Goal: Information Seeking & Learning: Learn about a topic

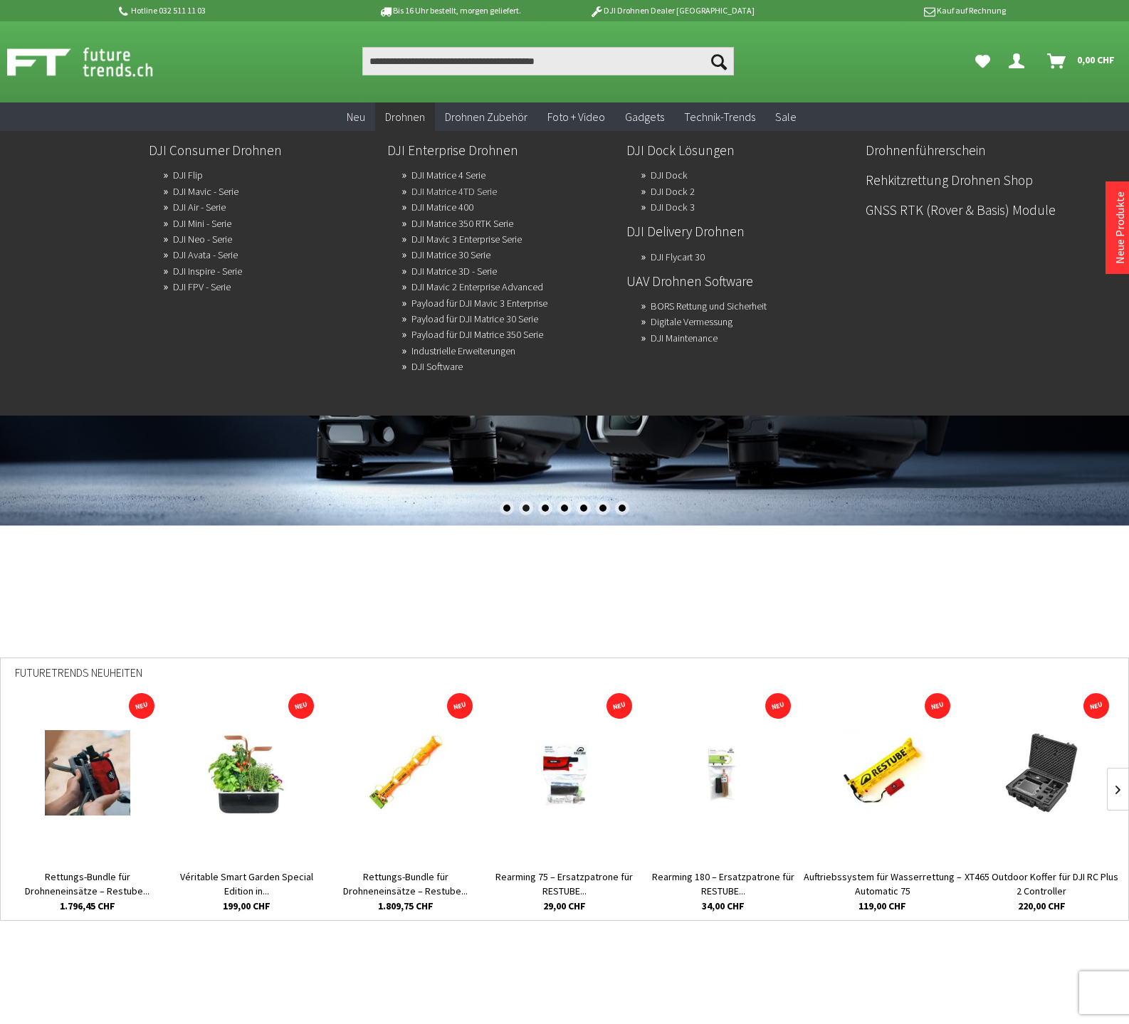
click at [446, 190] on link "DJI Matrice 4TD Serie" at bounding box center [453, 192] width 85 height 20
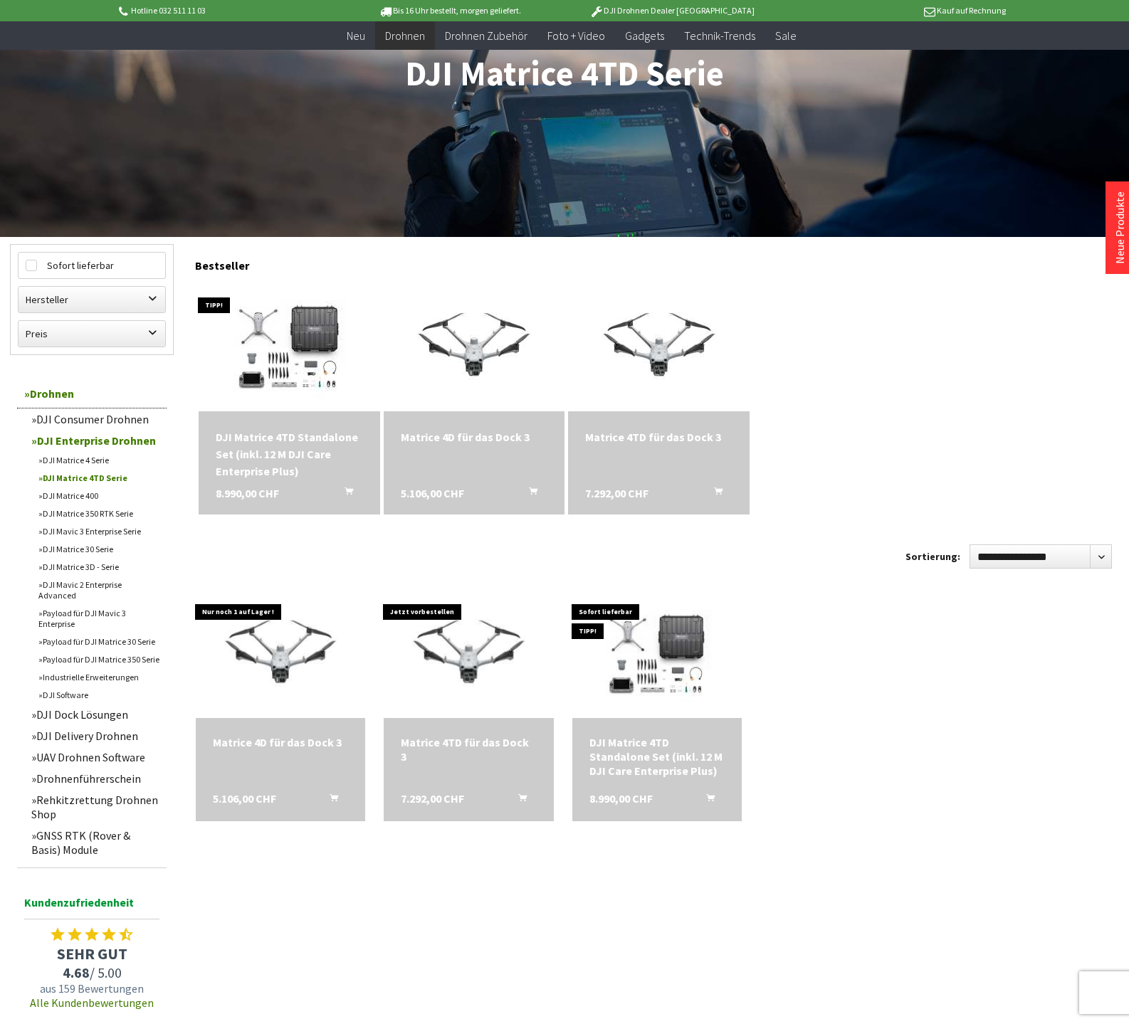
scroll to position [161, 0]
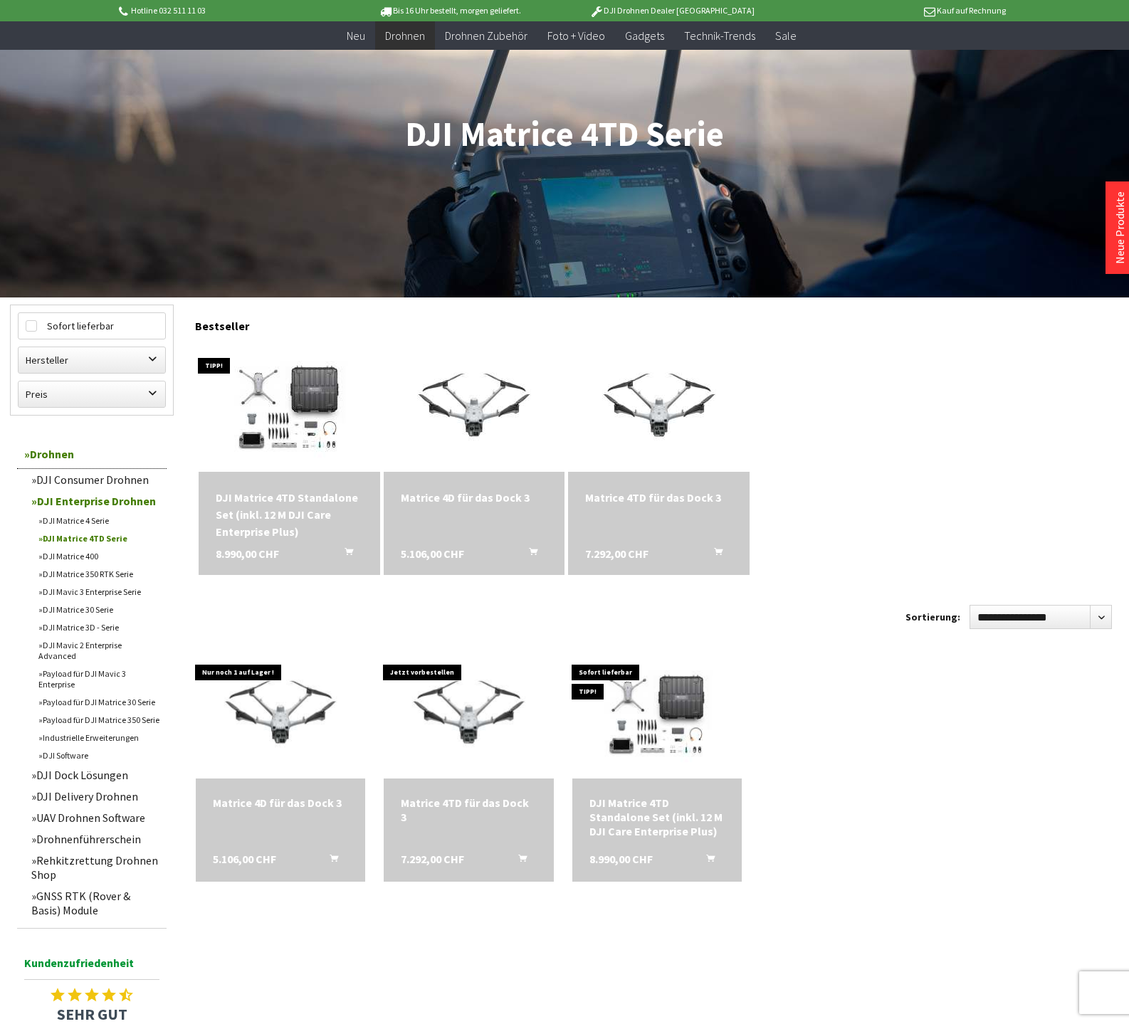
click at [90, 765] on link "DJI Dock Lösungen" at bounding box center [95, 775] width 142 height 21
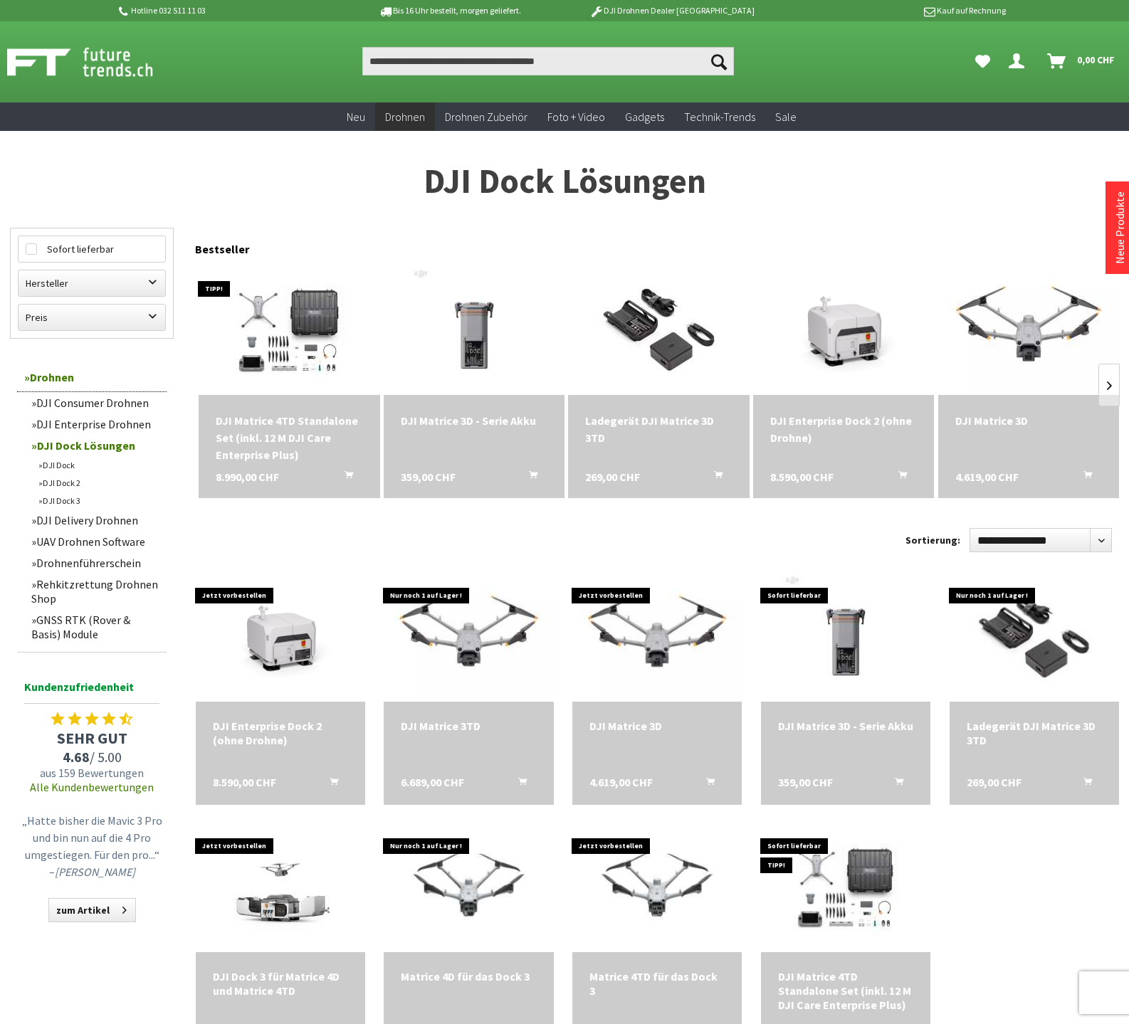
click at [1120, 226] on link "Neue Produkte" at bounding box center [1120, 227] width 14 height 73
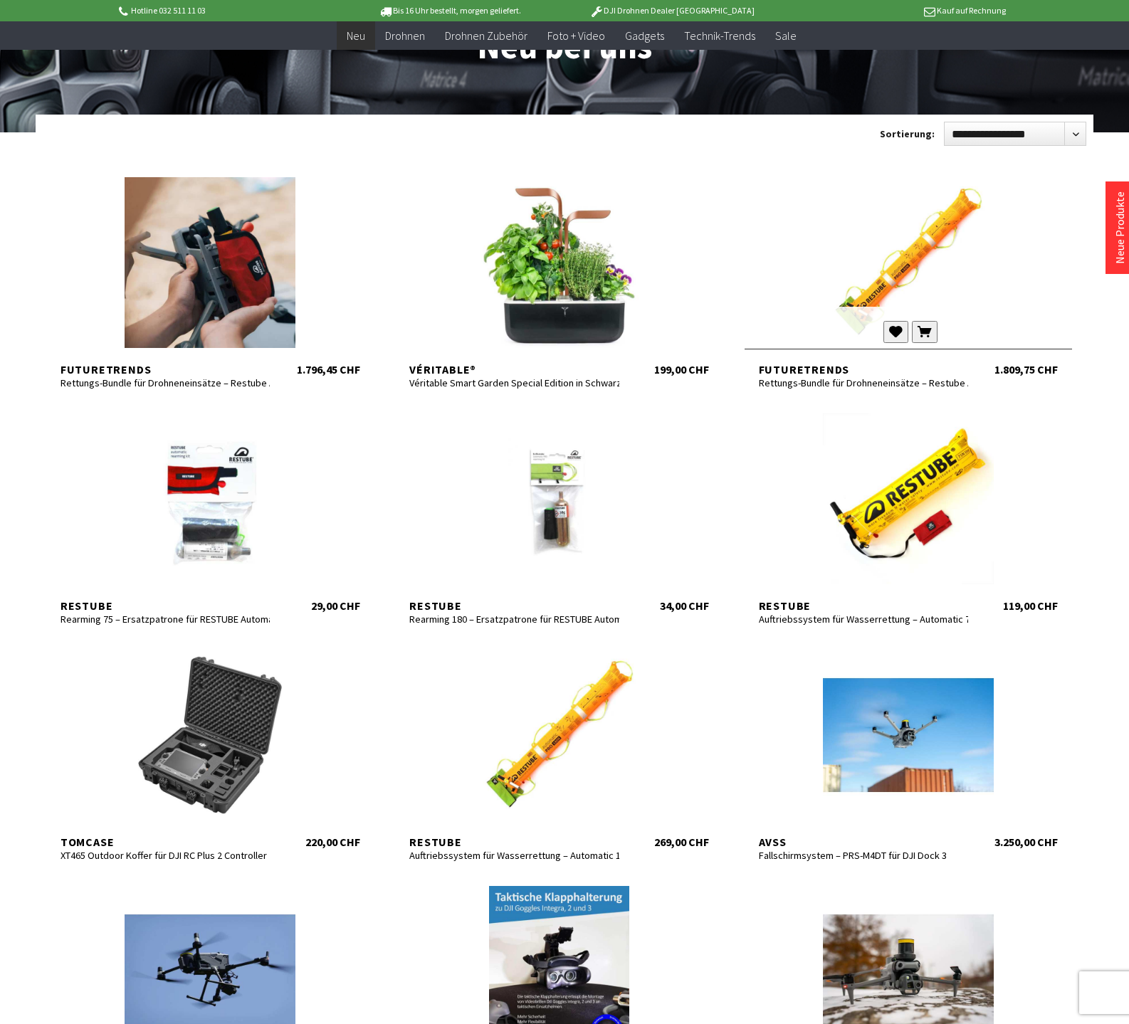
scroll to position [230, 0]
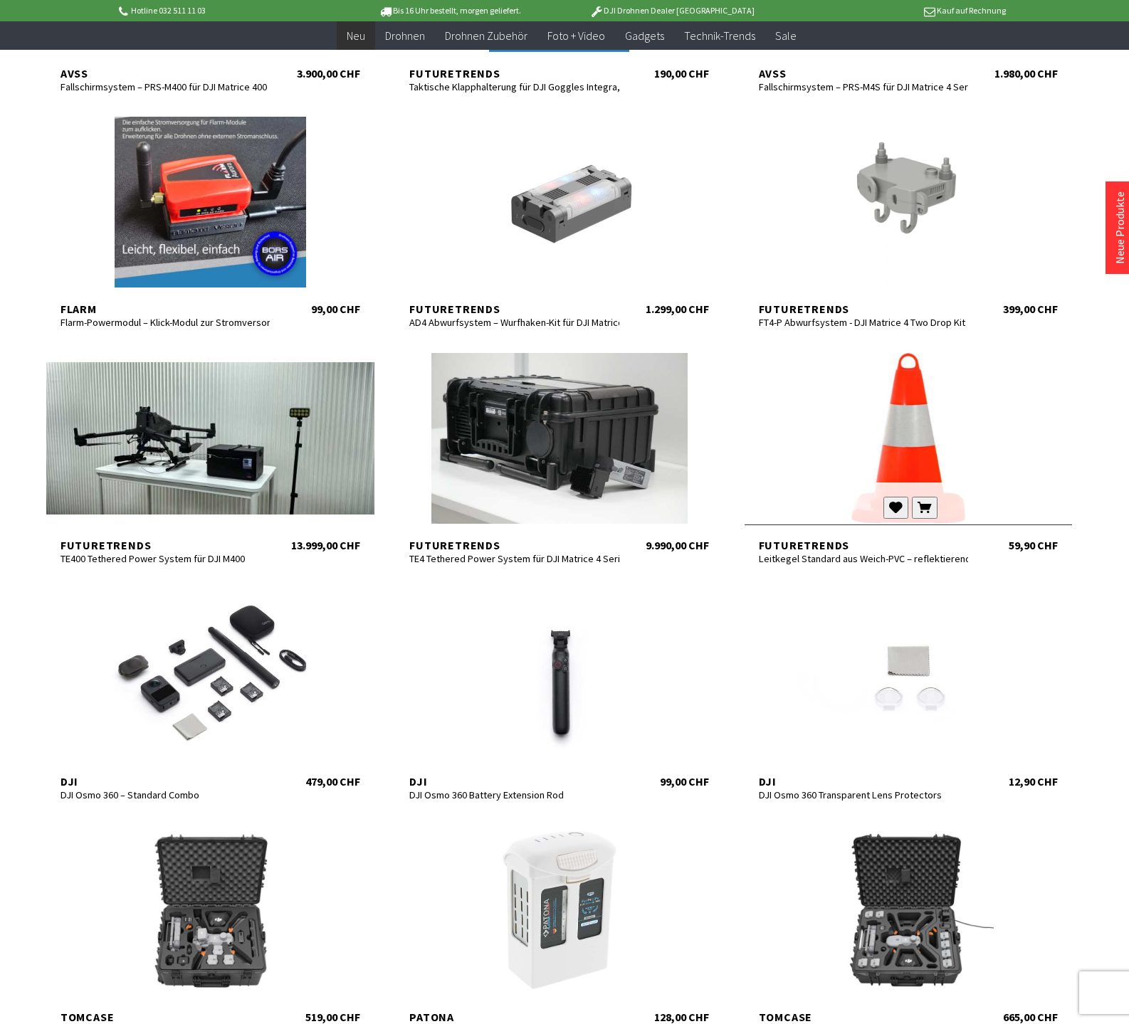
scroll to position [1152, 0]
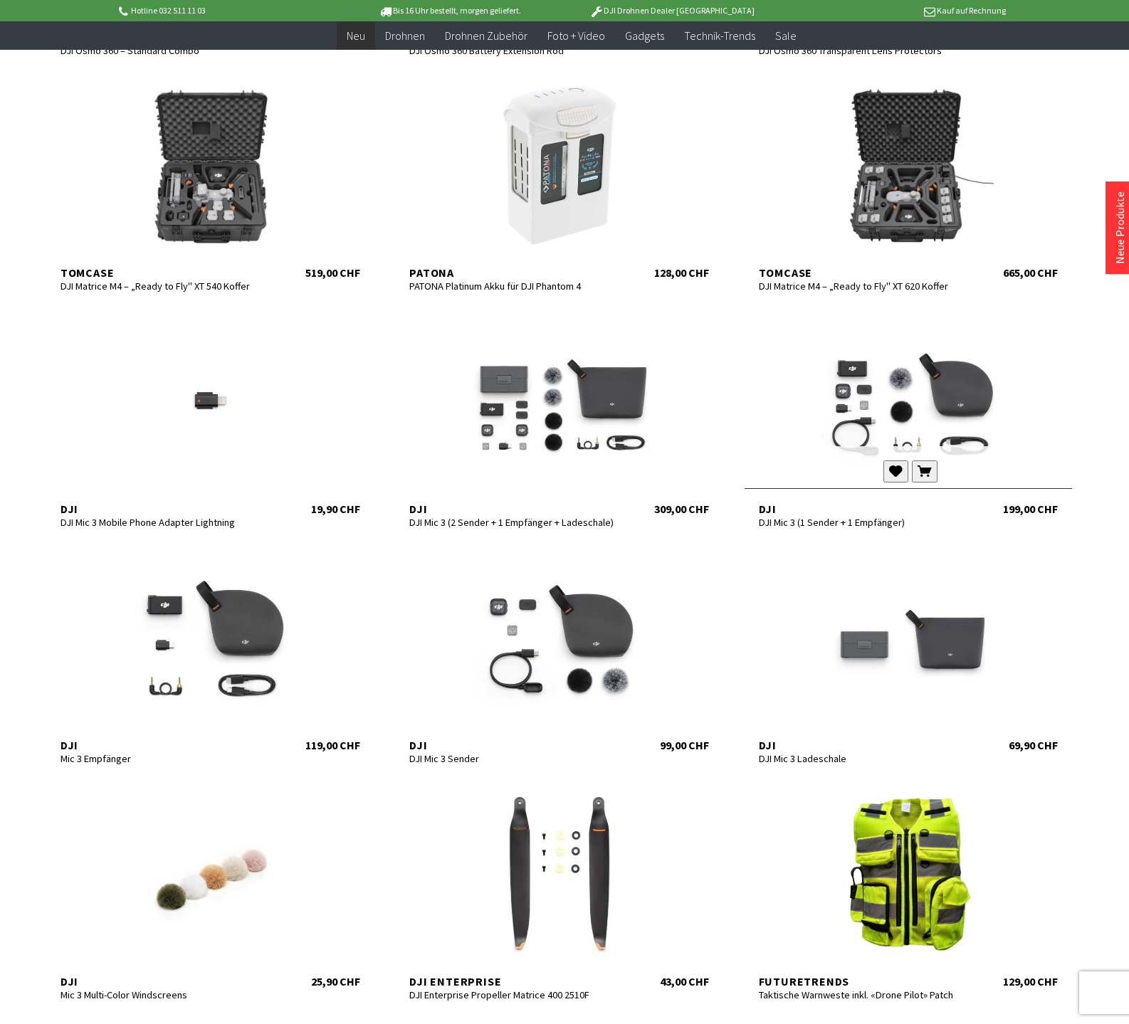
scroll to position [1968, 0]
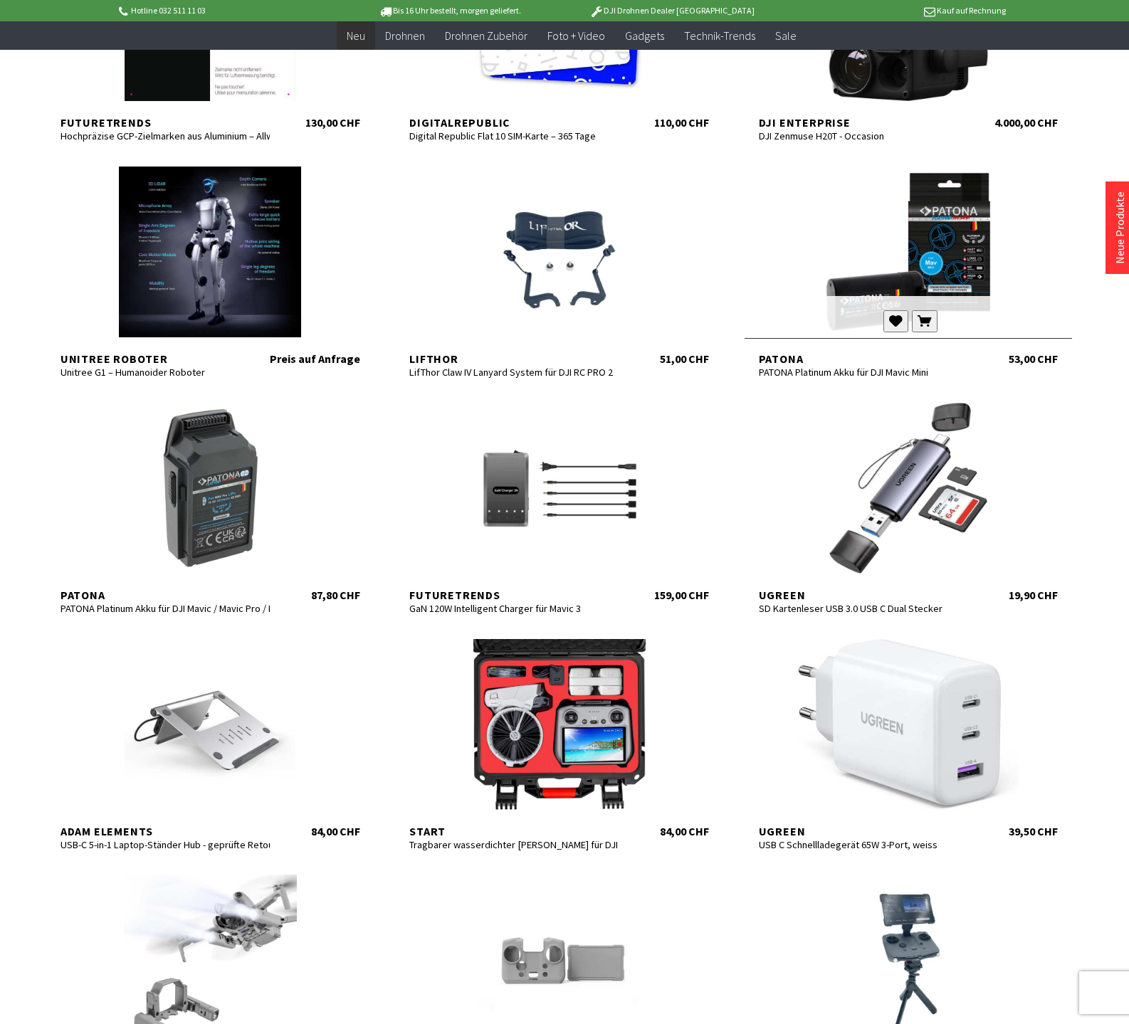
scroll to position [3050, 0]
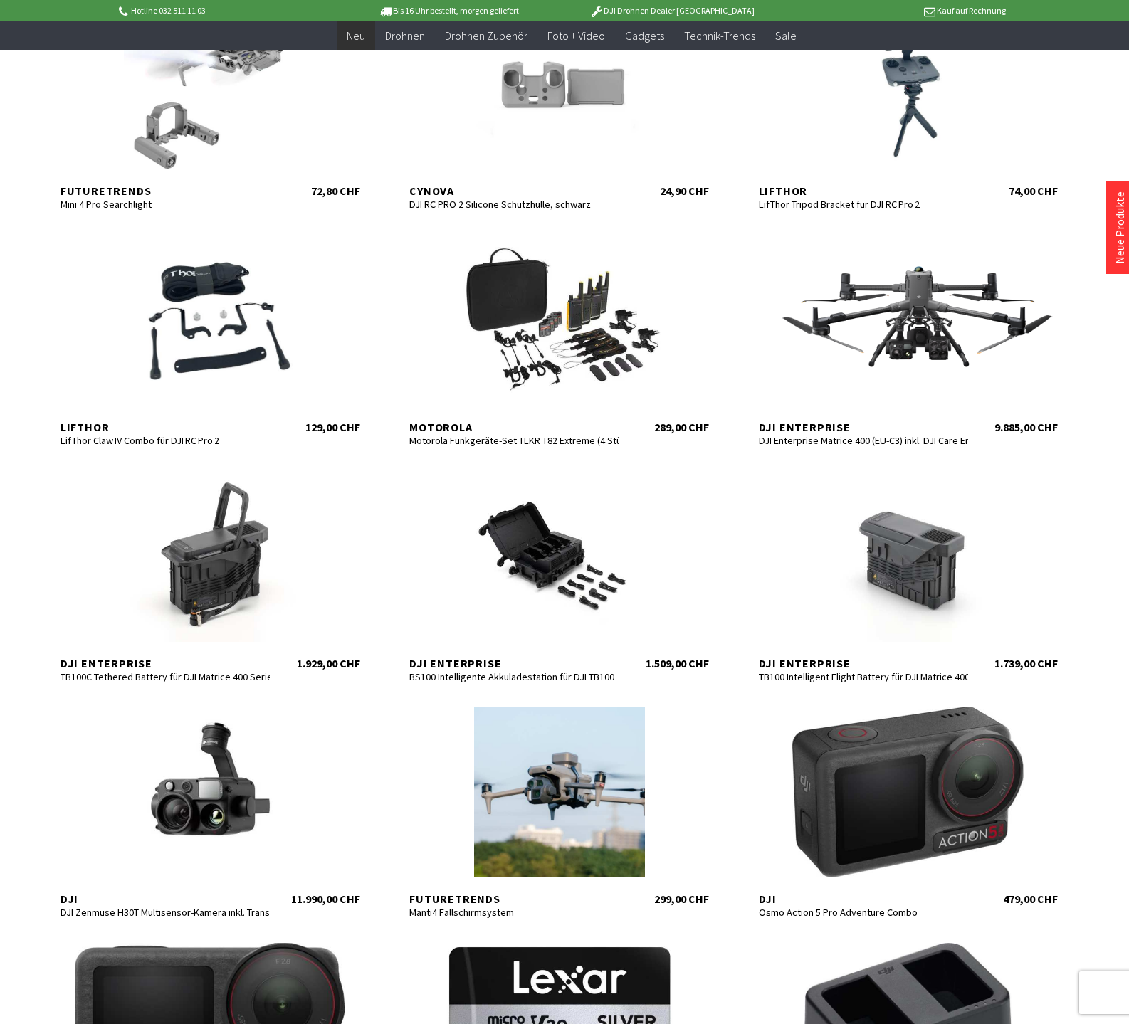
scroll to position [3979, 0]
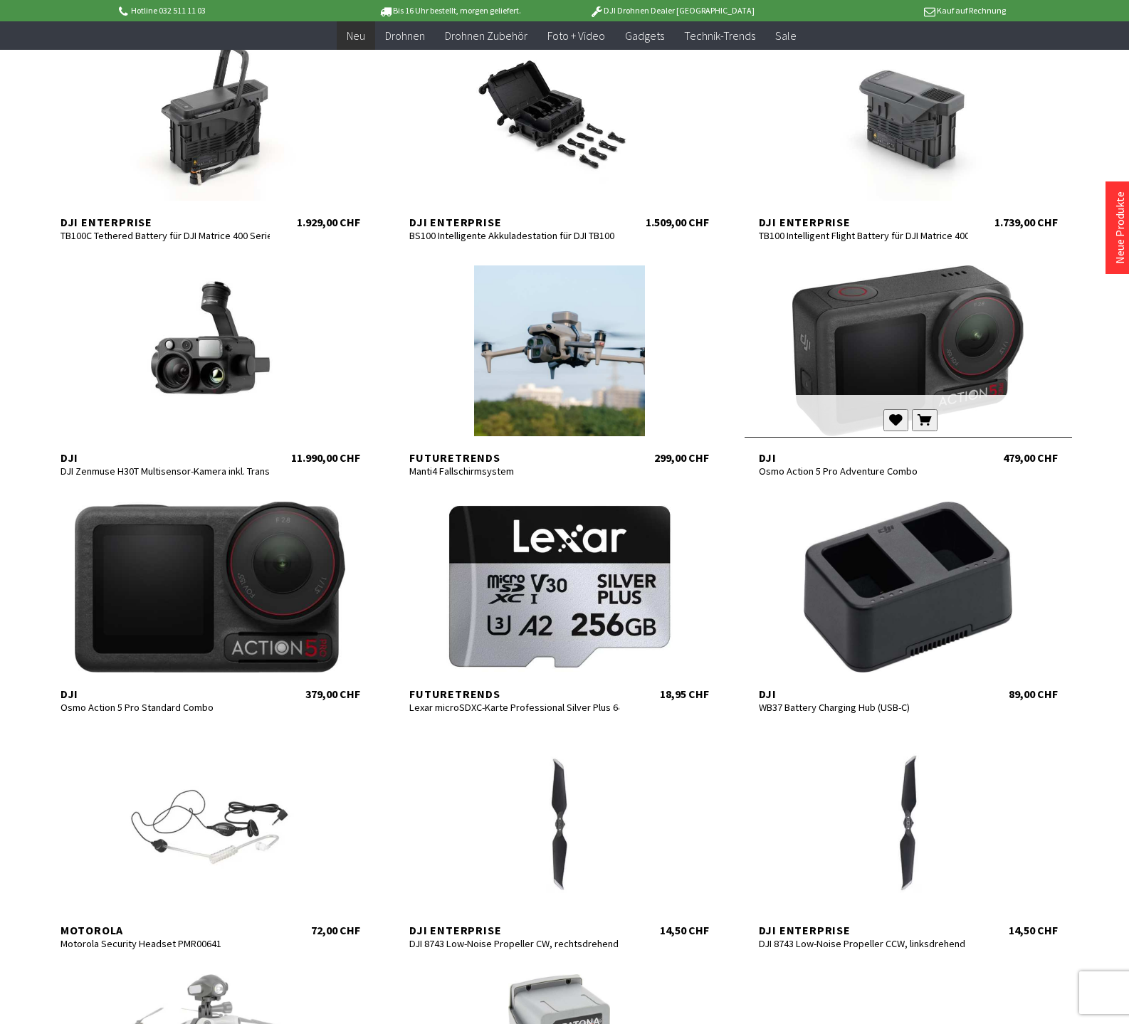
scroll to position [4106, 0]
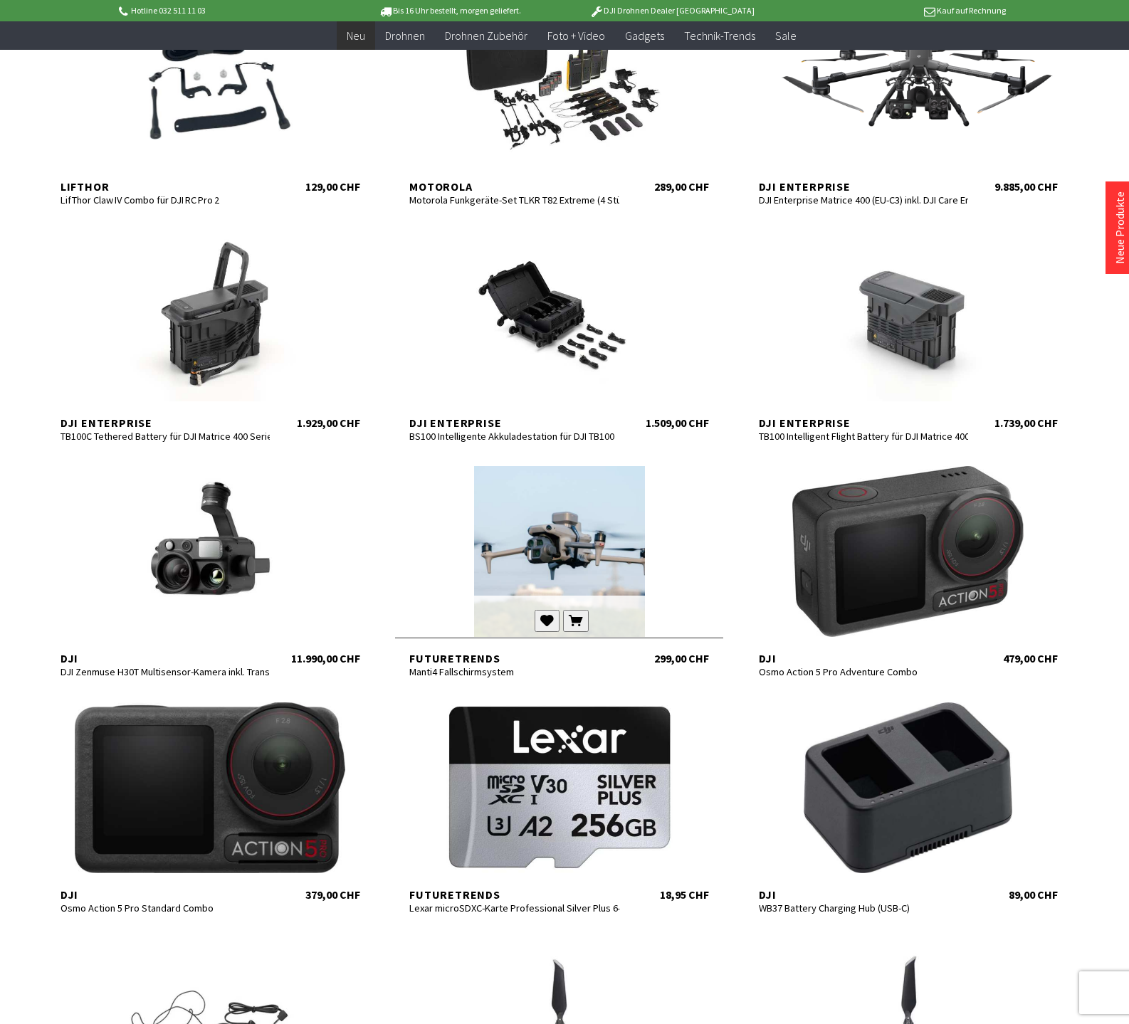
click at [563, 546] on div at bounding box center [559, 551] width 328 height 171
